Goal: Task Accomplishment & Management: Use online tool/utility

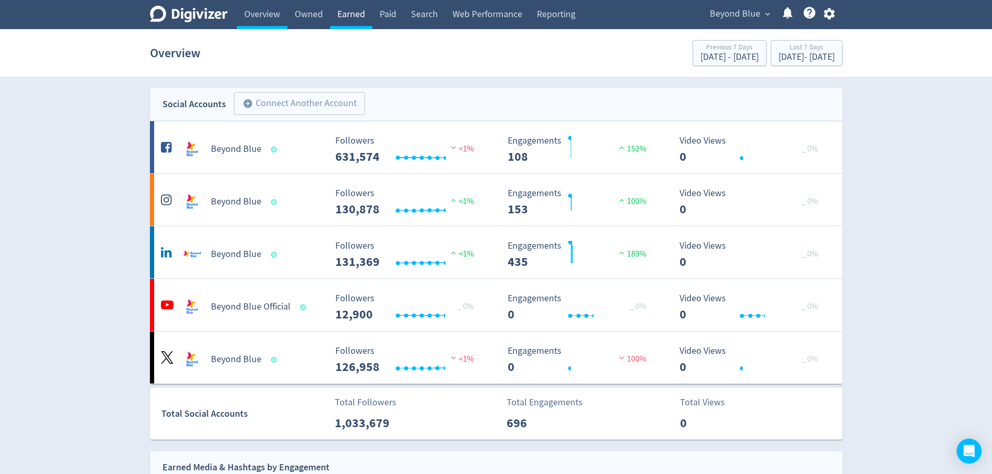
click at [357, 8] on link "Earned" at bounding box center [351, 14] width 42 height 29
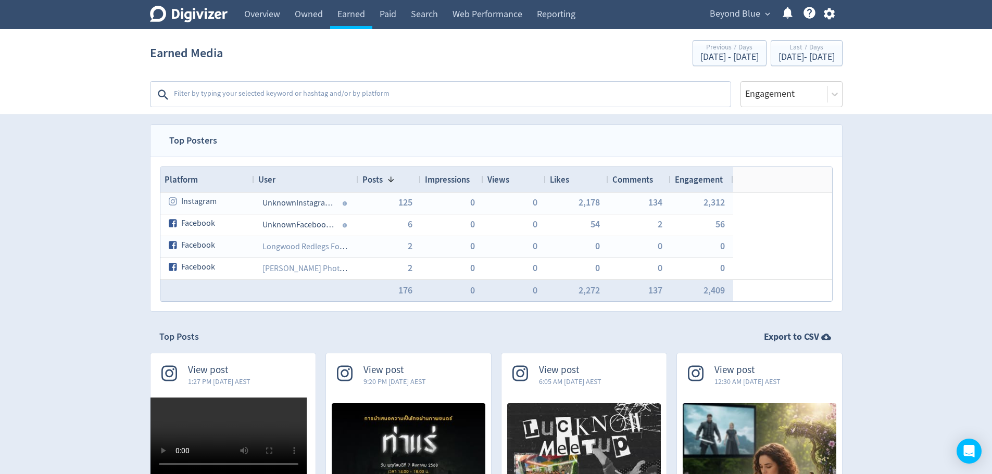
click at [741, 9] on span "Beyond Blue" at bounding box center [735, 14] width 50 height 17
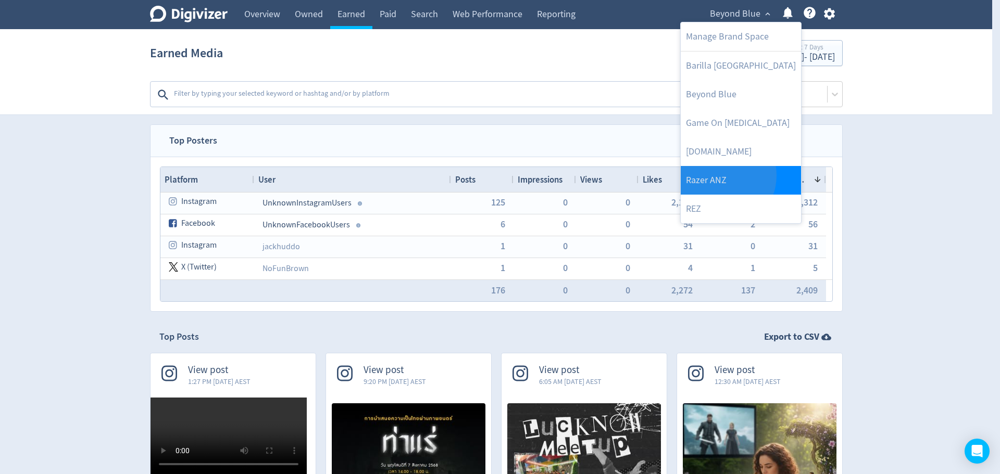
click at [718, 175] on link "Razer ANZ" at bounding box center [740, 180] width 120 height 29
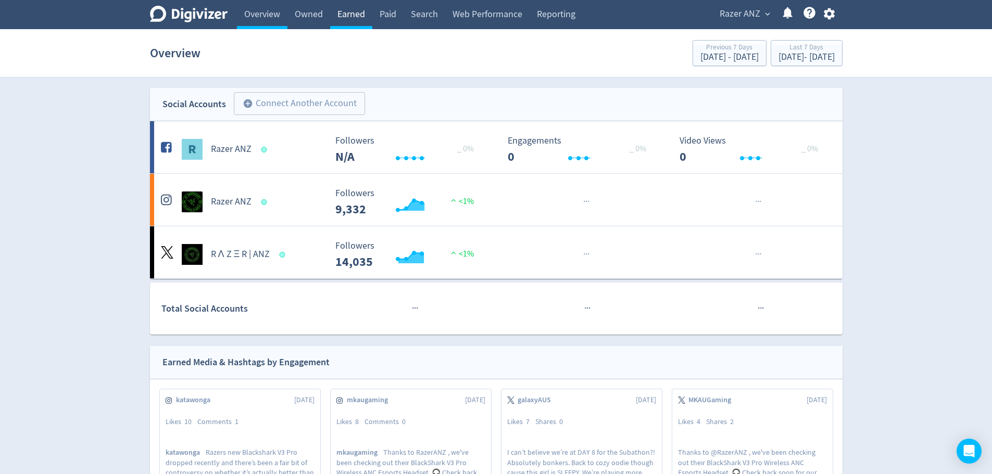
click at [342, 15] on link "Earned" at bounding box center [351, 14] width 42 height 29
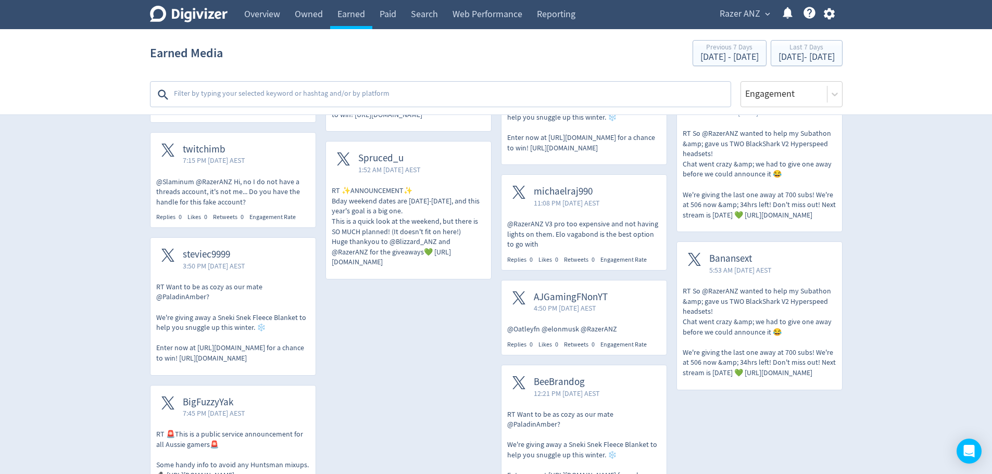
scroll to position [1256, 0]
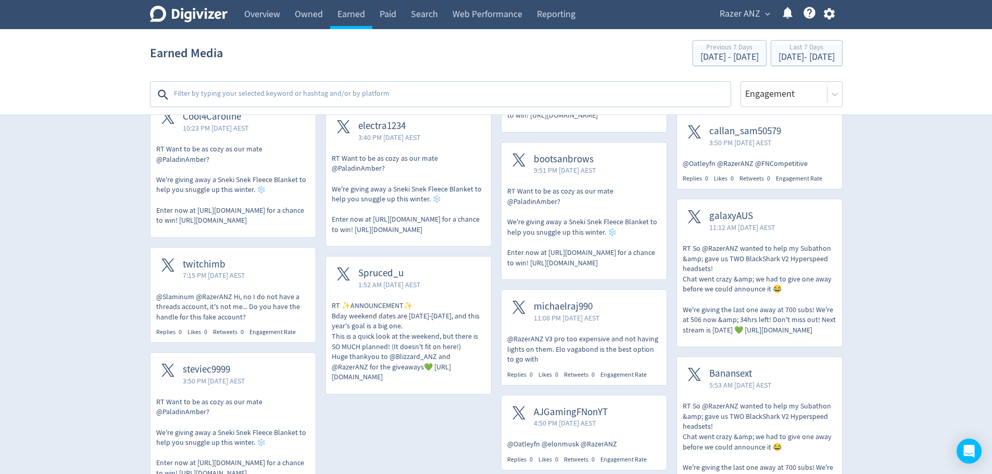
click at [349, 95] on textarea at bounding box center [451, 94] width 557 height 21
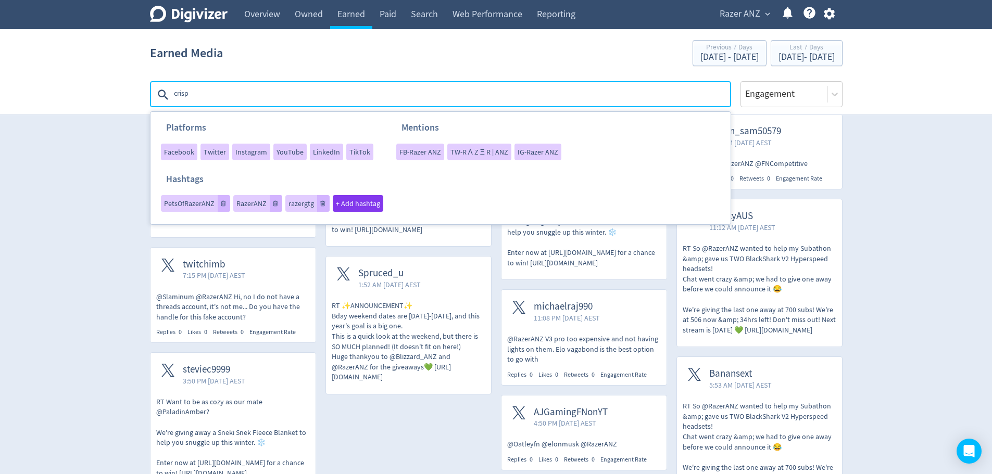
type textarea "crispy"
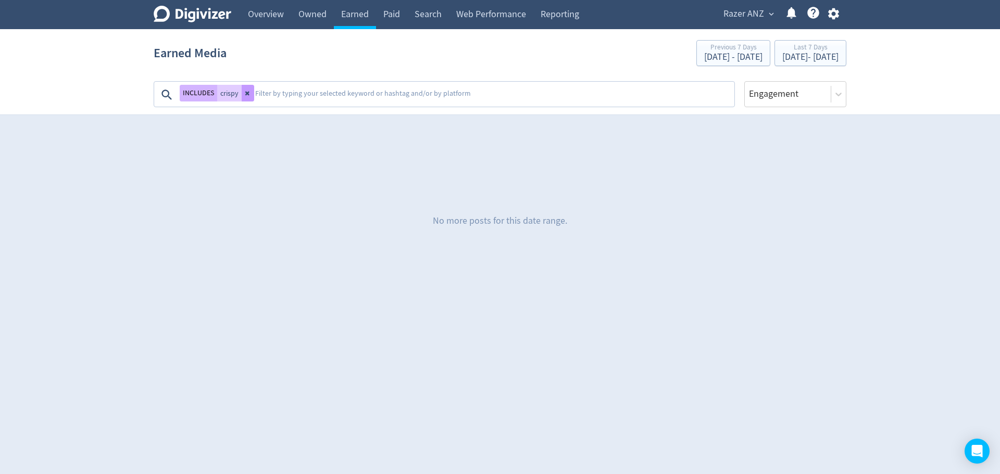
click at [248, 96] on icon at bounding box center [248, 93] width 6 height 6
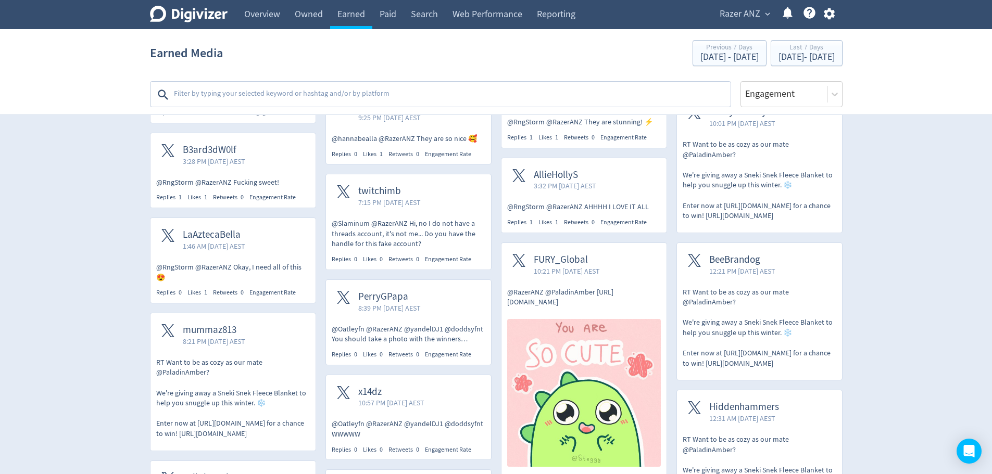
scroll to position [781, 0]
